Goal: Transaction & Acquisition: Subscribe to service/newsletter

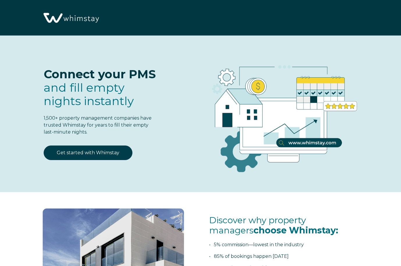
select select "US"
select select "Standard"
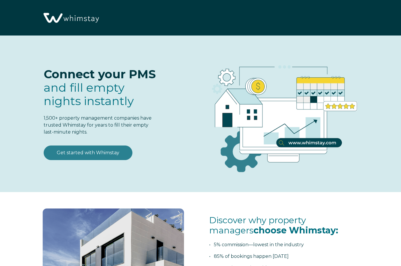
click at [105, 155] on link "Get started with Whimstay" at bounding box center [88, 152] width 89 height 15
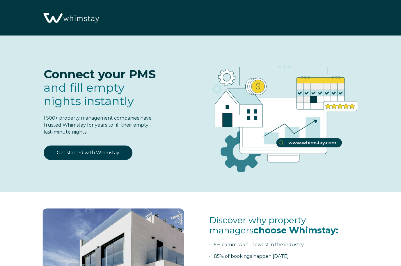
scroll to position [688, 0]
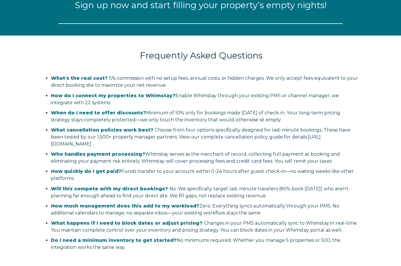
select select "US"
select select "Standard"
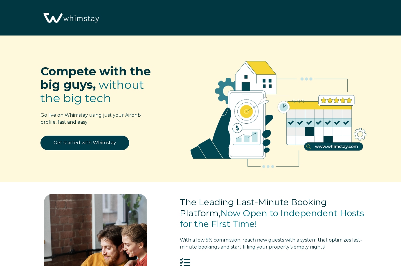
select select "US"
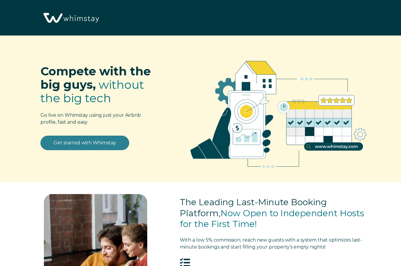
click at [96, 146] on link "Get started with Whimstay" at bounding box center [84, 142] width 89 height 15
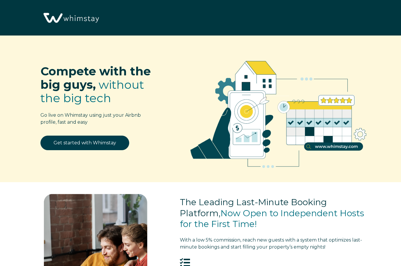
scroll to position [666, 0]
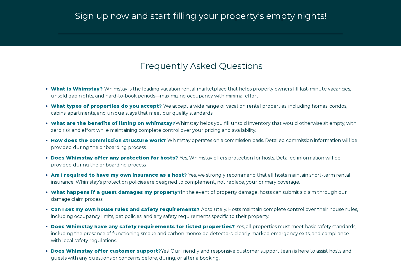
select select "US"
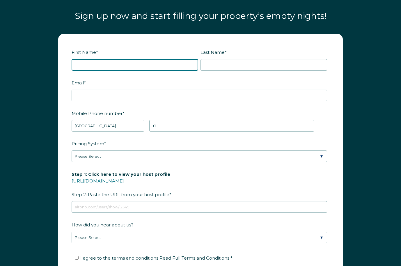
click at [117, 59] on input "First Name *" at bounding box center [135, 65] width 126 height 12
type input "Leah"
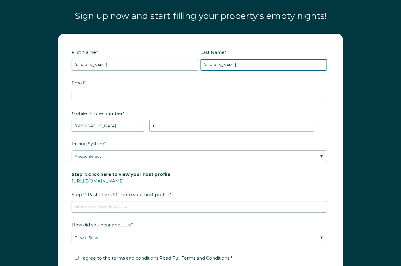
type input "Gillion"
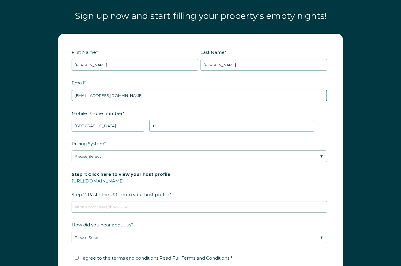
type input "sunnysidedreamsllc@gmail.com"
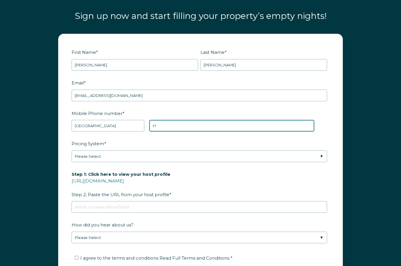
click at [161, 120] on input "+1" at bounding box center [231, 126] width 165 height 12
type input "+1 9543002370"
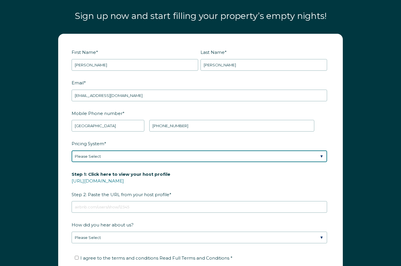
select select "PriceLabs"
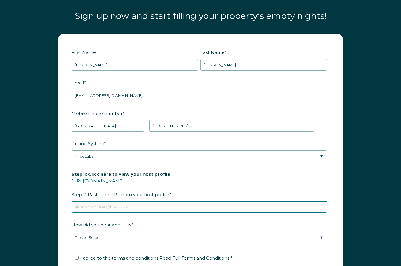
click at [103, 201] on input "Step 1: Click here to view your host profile https://www.airbnb.com/users/show/…" at bounding box center [199, 207] width 255 height 12
paste input "https://www.airbnb.com/rooms/665278779568157235?source_impression_id=p3_1757250…"
drag, startPoint x: 174, startPoint y: 196, endPoint x: 306, endPoint y: 195, distance: 132.0
click at [306, 201] on input "https://www.airbnb.com/rooms/665278779568157235?source_impression_id=p3_1757250…" at bounding box center [199, 207] width 255 height 12
type input "https://www.airbnb.com/rooms/665278779568157235"
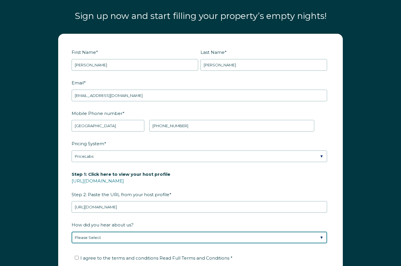
select select "Google Search"
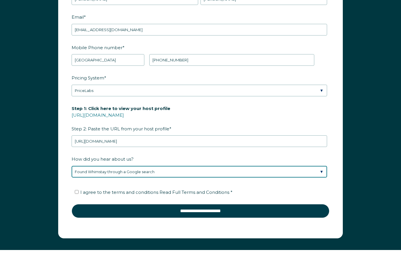
scroll to position [735, 0]
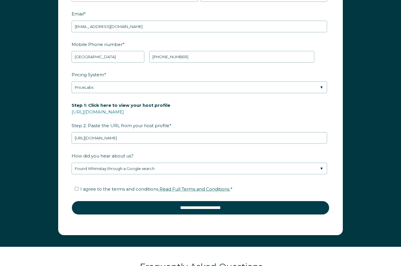
click at [187, 186] on span "Read Full Terms and Conditions" at bounding box center [194, 189] width 70 height 6
click at [97, 186] on span "I agree to the terms and conditions Read Full Terms and Conditions *" at bounding box center [156, 189] width 152 height 6
click at [78, 187] on input "I agree to the terms and conditions Read Full Terms and Conditions *" at bounding box center [77, 189] width 4 height 4
checkbox input "true"
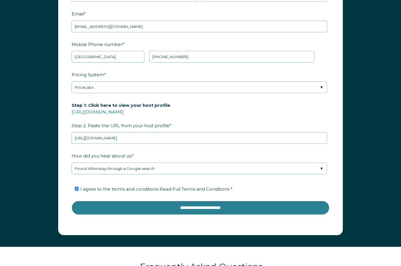
click at [106, 201] on input "**********" at bounding box center [201, 208] width 258 height 14
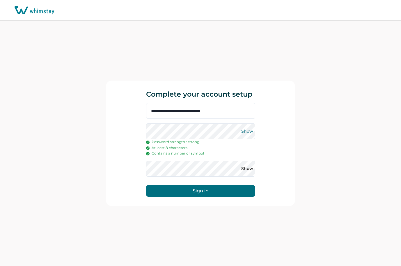
click at [249, 128] on button "Show" at bounding box center [246, 130] width 9 height 9
click at [212, 193] on button "Sign in" at bounding box center [200, 191] width 109 height 12
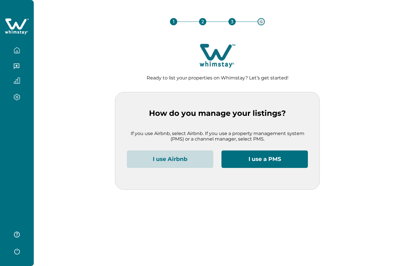
click at [194, 163] on button "I use Airbnb" at bounding box center [170, 158] width 86 height 17
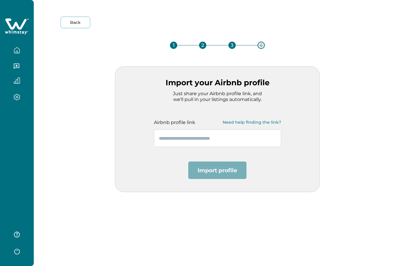
click at [195, 136] on input "text" at bounding box center [217, 137] width 127 height 17
paste input "**********"
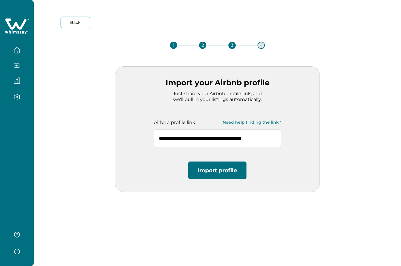
click at [220, 138] on input "**********" at bounding box center [217, 137] width 127 height 17
type input "**********"
click at [240, 167] on button "Import profile" at bounding box center [217, 169] width 58 height 17
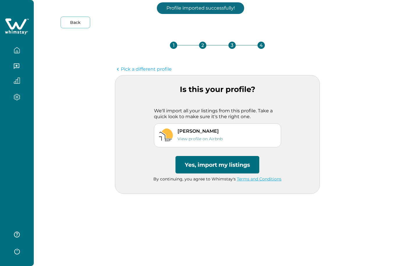
click at [204, 164] on button "Yes, import my listings" at bounding box center [217, 164] width 84 height 17
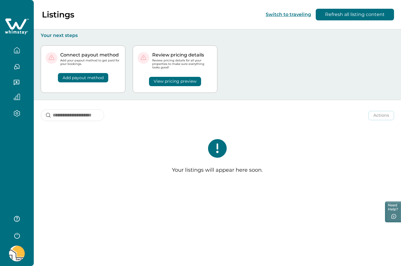
click at [183, 81] on button "View pricing preview" at bounding box center [175, 81] width 52 height 9
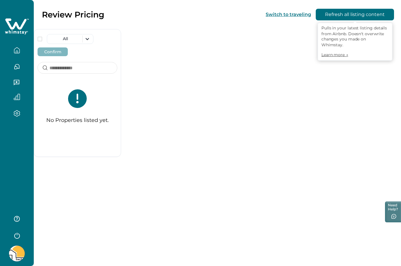
click at [355, 18] on button "Refresh all listing content" at bounding box center [354, 15] width 78 height 12
click at [18, 54] on button "button" at bounding box center [17, 50] width 24 height 12
click at [188, 38] on div "All Confirm No Properties listed yet." at bounding box center [217, 80] width 367 height 161
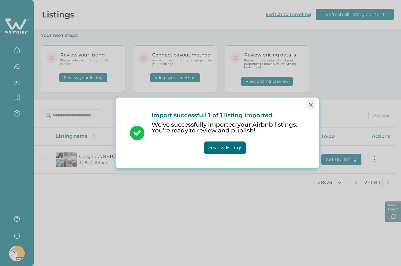
click at [310, 104] on icon "Close" at bounding box center [310, 104] width 3 height 3
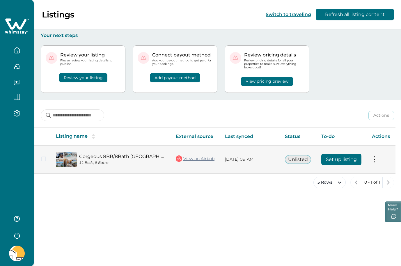
click at [341, 160] on button "Set up listing" at bounding box center [341, 159] width 40 height 12
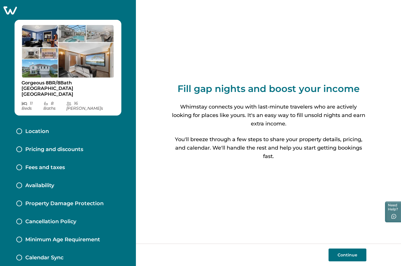
click at [351, 254] on button "Continue" at bounding box center [347, 254] width 38 height 13
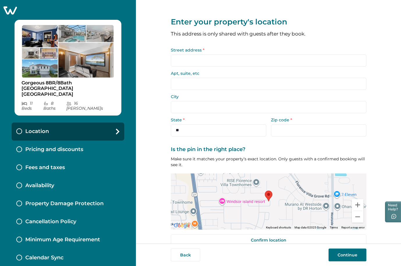
click at [234, 63] on input "Street address *" at bounding box center [268, 60] width 195 height 12
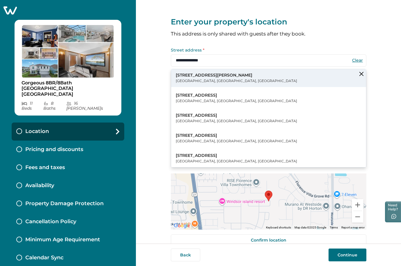
click at [194, 76] on p "[STREET_ADDRESS][PERSON_NAME]" at bounding box center [236, 75] width 121 height 6
type input "**********"
type input "*********"
select select "**"
type input "*****"
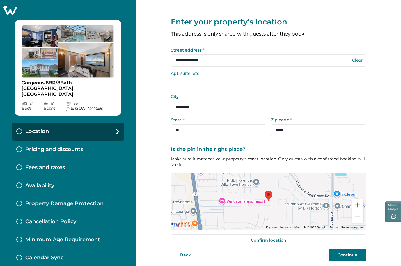
click at [350, 251] on button "Continue" at bounding box center [347, 254] width 38 height 13
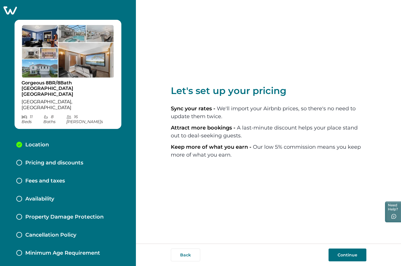
click at [358, 255] on button "Continue" at bounding box center [347, 254] width 38 height 13
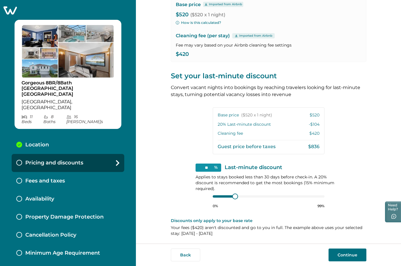
scroll to position [66, 0]
click at [344, 253] on button "Continue" at bounding box center [347, 254] width 38 height 13
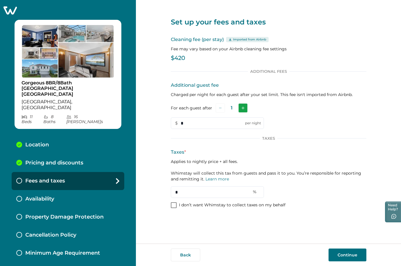
click at [244, 106] on button "Add" at bounding box center [242, 107] width 9 height 9
click at [244, 106] on icon "Add" at bounding box center [243, 107] width 3 height 3
click at [244, 106] on icon "Add" at bounding box center [244, 107] width 3 height 3
click at [244, 106] on icon "Add" at bounding box center [243, 107] width 3 height 3
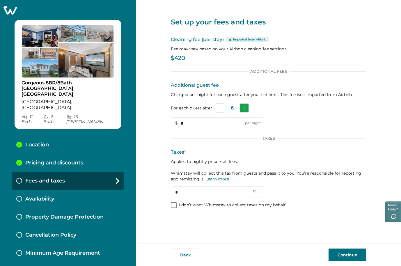
click at [244, 106] on icon "Add" at bounding box center [243, 107] width 3 height 3
click at [244, 106] on icon "Add" at bounding box center [245, 107] width 3 height 3
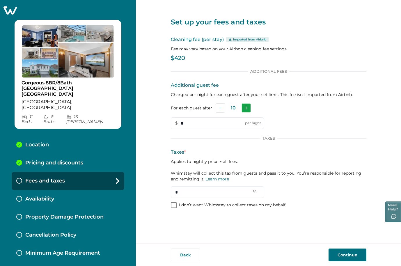
click at [244, 106] on icon "Add" at bounding box center [245, 107] width 3 height 3
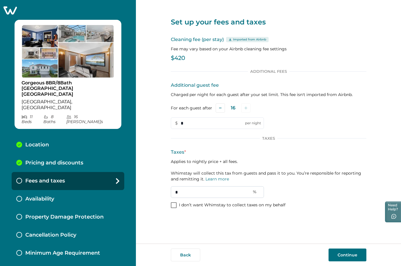
click at [195, 194] on input "*" at bounding box center [217, 192] width 93 height 12
type input "**"
click at [346, 253] on button "Continue" at bounding box center [347, 254] width 38 height 13
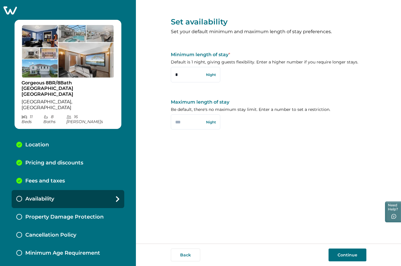
click at [340, 253] on button "Continue" at bounding box center [347, 254] width 38 height 13
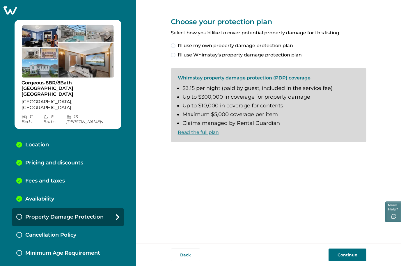
click at [198, 55] on span "I'll use Whimstay's property damage protection plan" at bounding box center [240, 54] width 124 height 7
click at [176, 151] on label "I understand and accept the Whimstay Host Terms and Conditions" at bounding box center [252, 151] width 163 height 7
click at [344, 250] on button "Continue" at bounding box center [347, 254] width 38 height 13
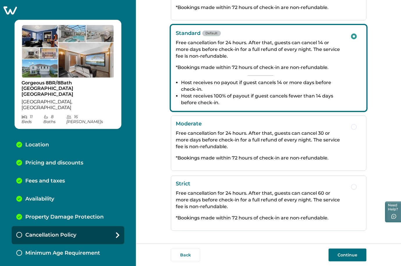
click at [341, 256] on button "Continue" at bounding box center [347, 254] width 38 height 13
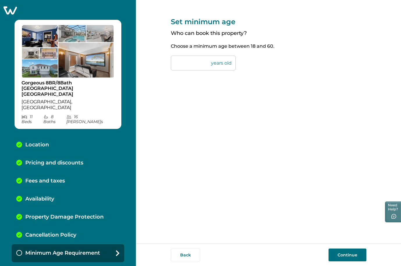
click at [187, 61] on input "**" at bounding box center [203, 63] width 65 height 15
type input "*"
type input "**"
click at [338, 250] on button "Continue" at bounding box center [347, 254] width 38 height 13
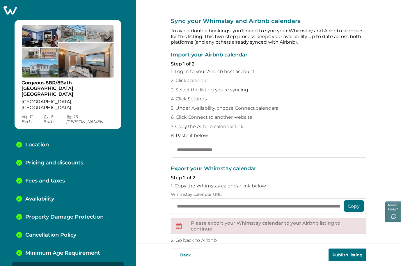
click at [203, 149] on input "text" at bounding box center [268, 150] width 195 height 16
paste input "**********"
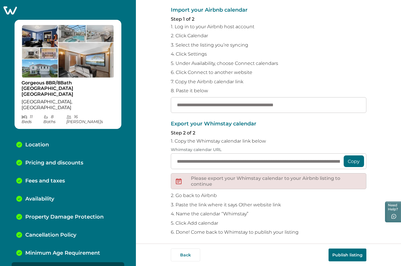
scroll to position [44, 0]
type input "**********"
click at [348, 159] on button "Copy" at bounding box center [353, 162] width 20 height 12
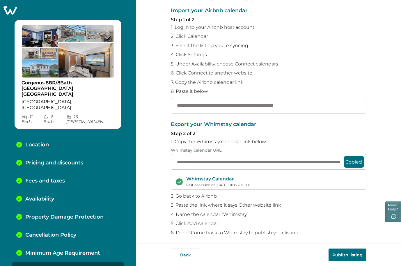
scroll to position [0, 0]
click at [342, 254] on button "Publish listing" at bounding box center [347, 254] width 38 height 13
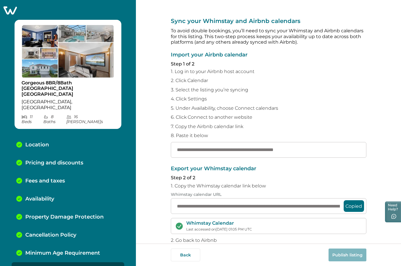
click at [59, 265] on p "Calendar Sync" at bounding box center [44, 271] width 38 height 6
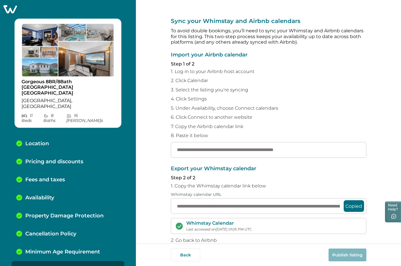
scroll to position [1, 0]
click at [62, 37] on img at bounding box center [68, 51] width 93 height 54
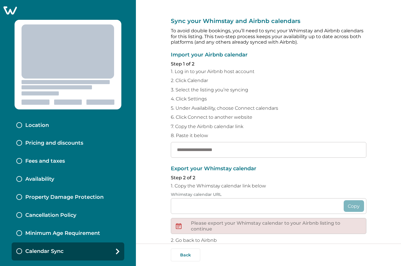
type input "**********"
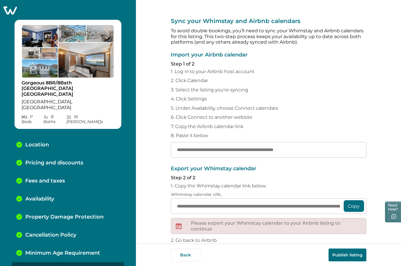
click at [361, 255] on button "Publish listing" at bounding box center [347, 254] width 38 height 13
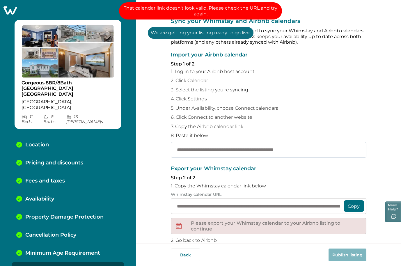
click at [310, 146] on input "**********" at bounding box center [268, 150] width 195 height 16
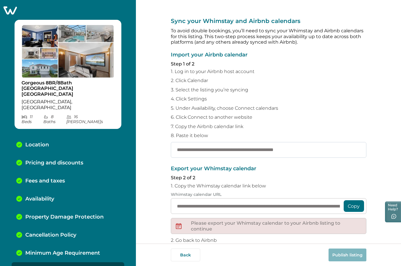
click at [310, 147] on input "**********" at bounding box center [268, 150] width 195 height 16
click at [52, 65] on img at bounding box center [68, 51] width 93 height 54
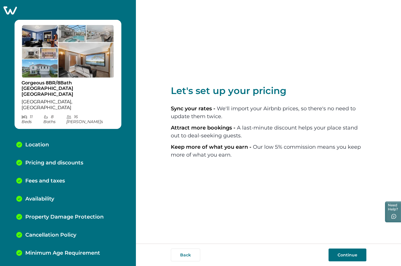
select select "**"
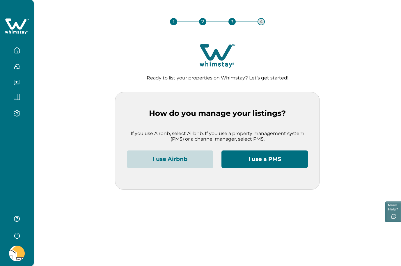
click at [263, 158] on button "I use a PMS" at bounding box center [264, 158] width 86 height 17
click at [252, 161] on button "I use a PMS" at bounding box center [264, 158] width 86 height 17
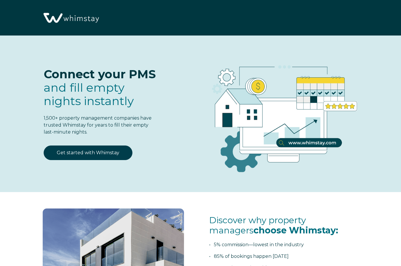
select select "US"
select select "Standard"
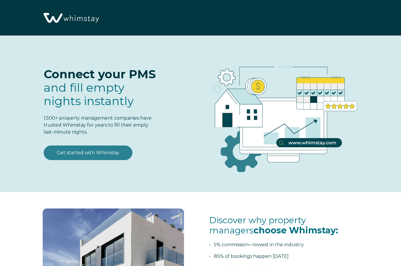
click at [115, 150] on link "Get started with Whimstay" at bounding box center [88, 152] width 89 height 15
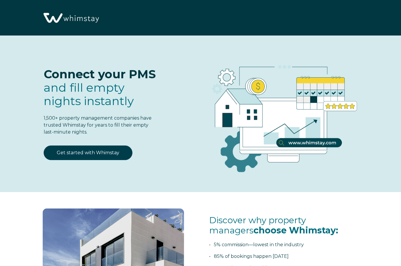
scroll to position [688, 0]
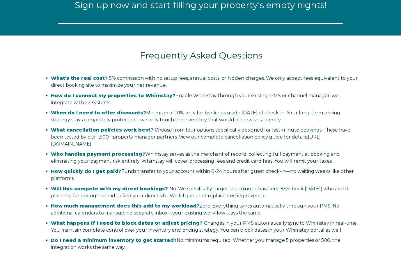
select select "US"
select select "Standard"
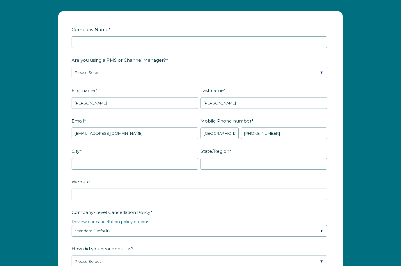
scroll to position [742, 0]
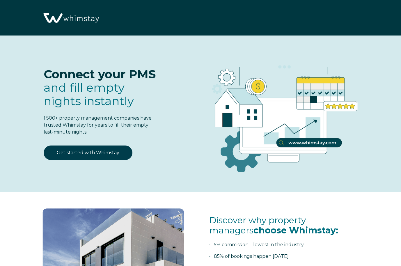
select select "US"
select select "Standard"
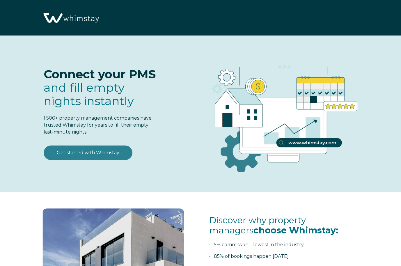
click at [94, 152] on link "Get started with Whimstay" at bounding box center [88, 152] width 89 height 15
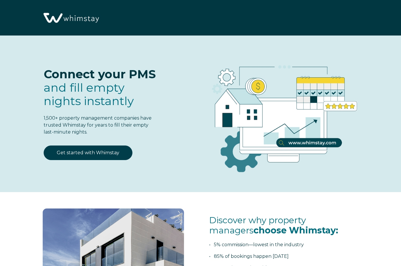
select select "US"
select select "Standard"
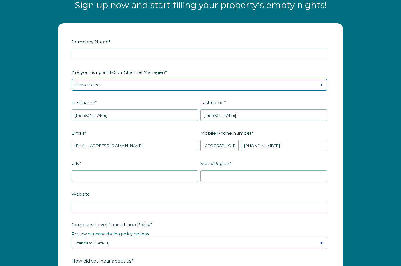
select select "Lodgify"
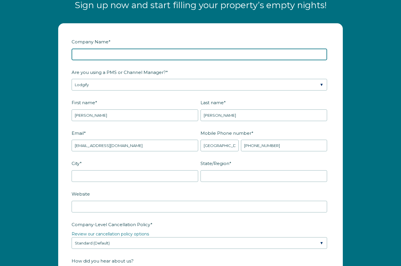
click at [104, 51] on input "Company Name *" at bounding box center [199, 55] width 255 height 12
type input "A"
type input "Sunny Side Dreams"
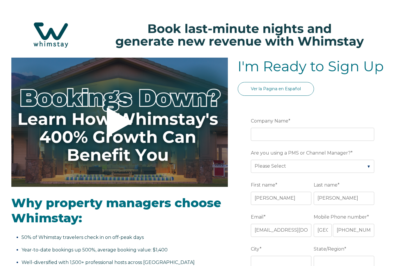
select select "US"
select select "Standard"
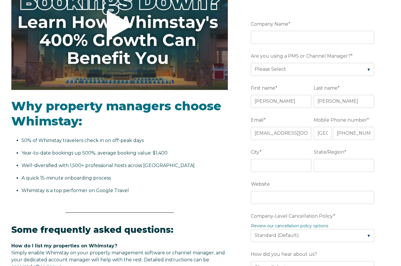
scroll to position [101, 0]
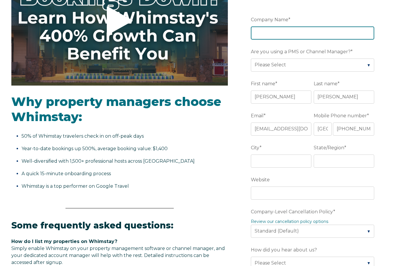
click at [270, 37] on input "Company Name *" at bounding box center [312, 32] width 123 height 13
click at [268, 34] on input "SunnySide Dreams" at bounding box center [312, 32] width 123 height 13
type input "Sunny Side Dreams"
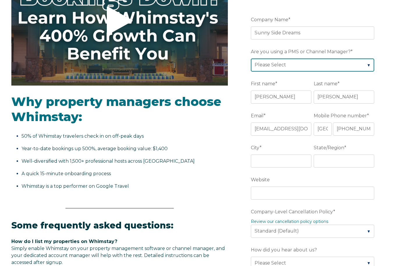
select select "Lodgify"
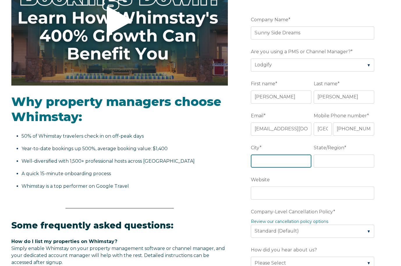
click at [272, 162] on input "City *" at bounding box center [281, 160] width 60 height 13
type input "Davenport"
type input "FL"
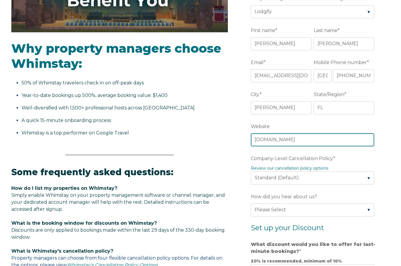
scroll to position [159, 0]
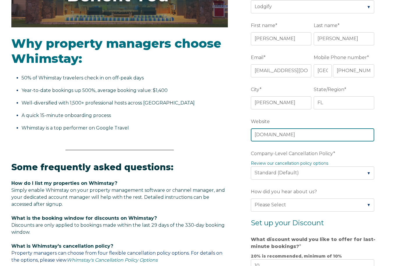
type input "sunnysidedreams.com"
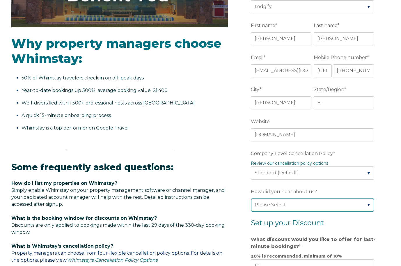
select select "Google Search"
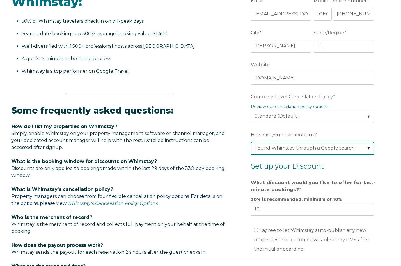
scroll to position [219, 0]
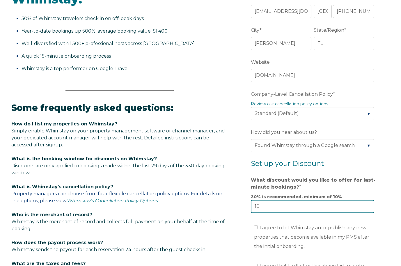
click at [272, 207] on input "10" at bounding box center [312, 206] width 123 height 13
type input "1"
type input "15"
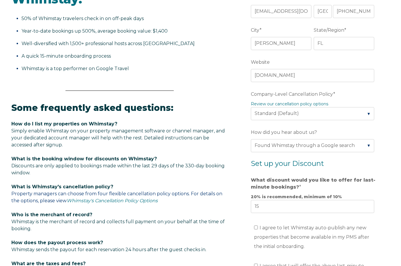
click at [256, 231] on label "I agree to let Whimstay auto-publish any new properties that become available i…" at bounding box center [311, 237] width 115 height 24
click at [256, 229] on input "I agree to let Whimstay auto-publish any new properties that become available i…" at bounding box center [256, 227] width 4 height 4
checkbox input "true"
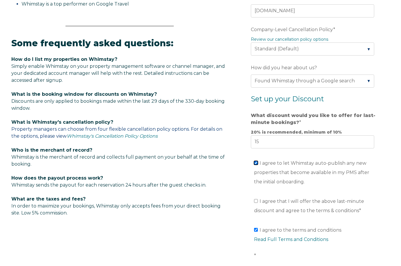
scroll to position [312, 0]
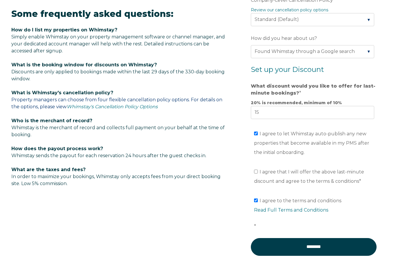
click at [256, 173] on input "I agree that I will offer the above last-minute discount and agree to the terms…" at bounding box center [256, 171] width 4 height 4
checkbox input "true"
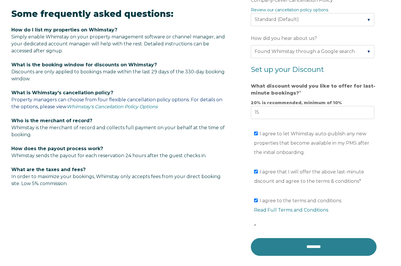
click at [276, 248] on input "********" at bounding box center [314, 246] width 126 height 17
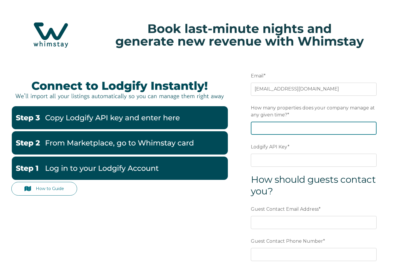
click at [274, 129] on input "How many properties does your company manage at any given time? *" at bounding box center [314, 128] width 126 height 13
type input "1"
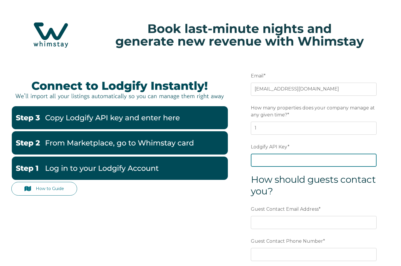
click at [274, 161] on input "Lodgify API Key *" at bounding box center [314, 159] width 126 height 13
paste input "DXK/AzLdt/RZgXwDnif70svD3488N7sstdC030Nf/zmUR05trWM9Ae2lo26wWwh+"
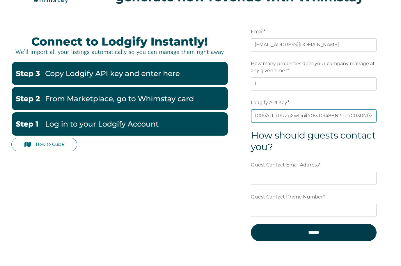
type input "DXK/AzLdt/RZgXwDnif70svD3488N7sstdC030Nf/zmUR05trWM9Ae2lo26wWwh+"
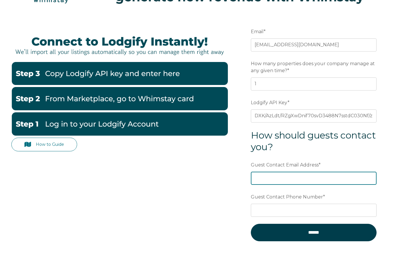
click at [272, 178] on input "Guest Contact Email Address *" at bounding box center [314, 178] width 126 height 13
type input "[EMAIL_ADDRESS][DOMAIN_NAME]"
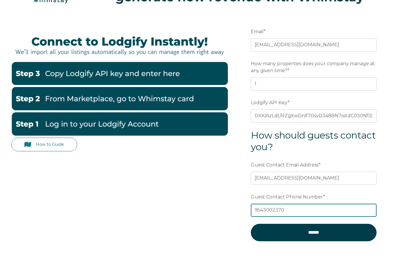
click at [255, 210] on input "9543002370" at bounding box center [314, 209] width 126 height 13
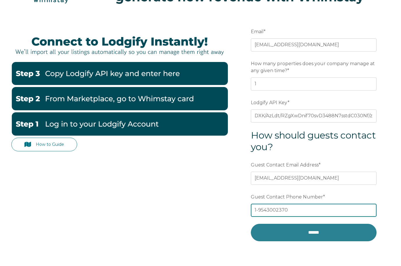
type input "1-9543002370"
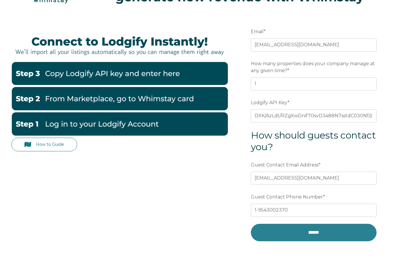
click at [275, 236] on input "******" at bounding box center [314, 232] width 126 height 17
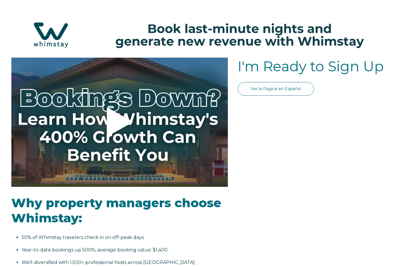
select select "US"
select select "Standard"
